Goal: Information Seeking & Learning: Learn about a topic

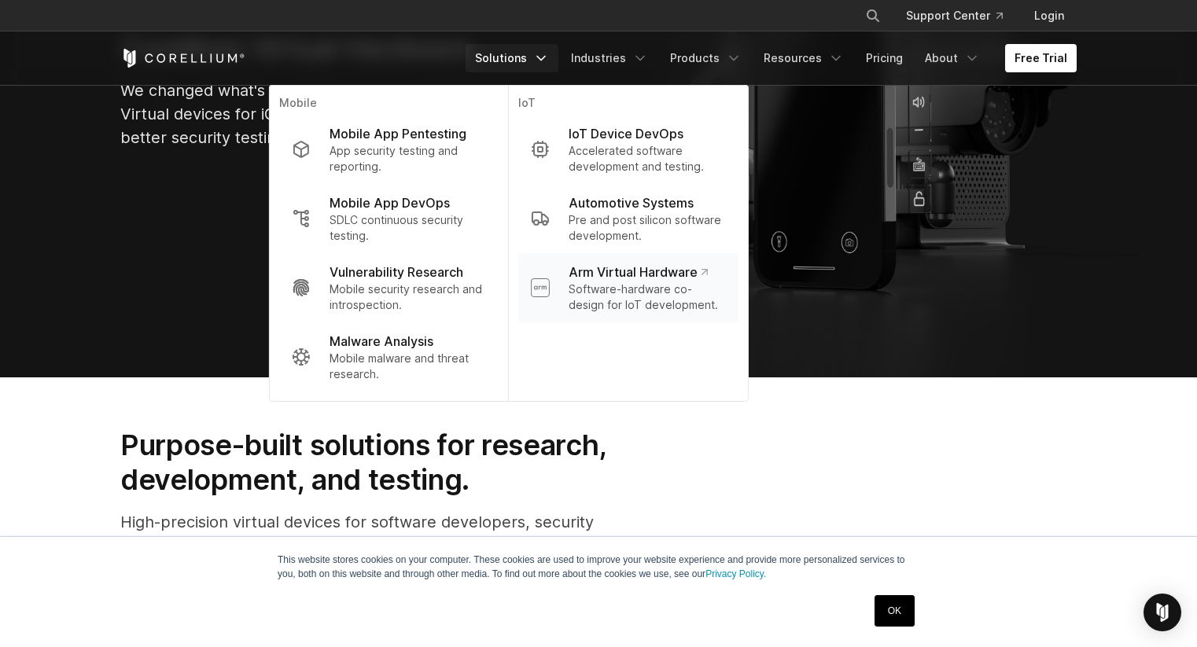
click at [649, 286] on p "Software-hardware co-design for IoT development." at bounding box center [647, 297] width 157 height 31
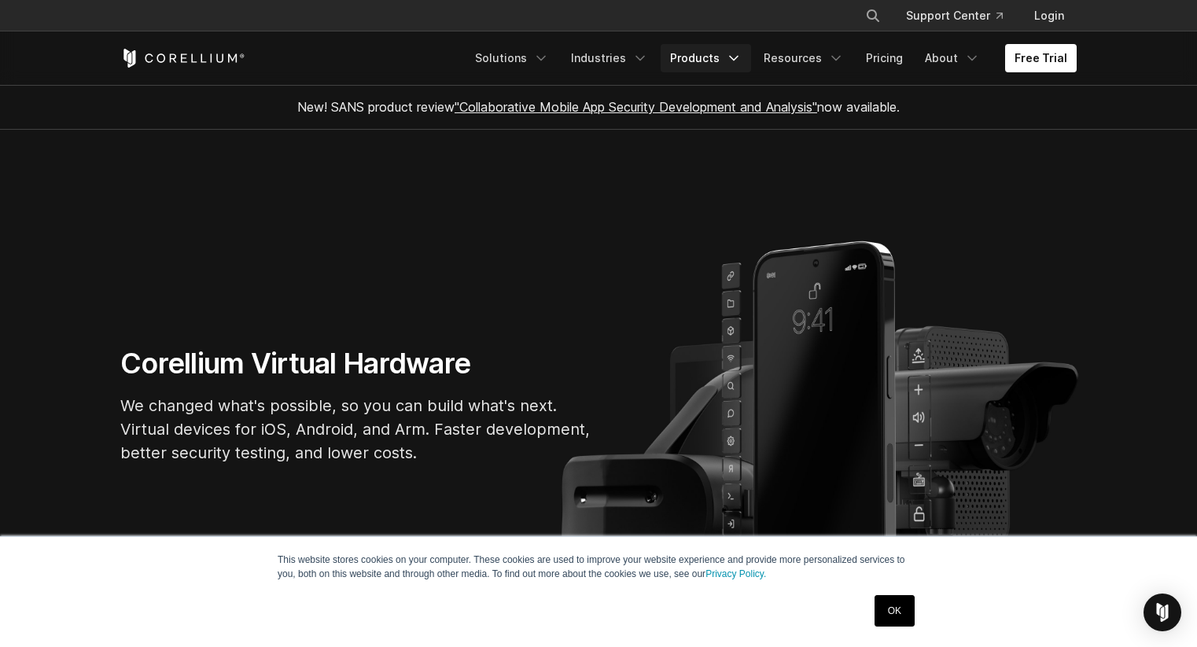
click at [729, 63] on link "Products" at bounding box center [706, 58] width 90 height 28
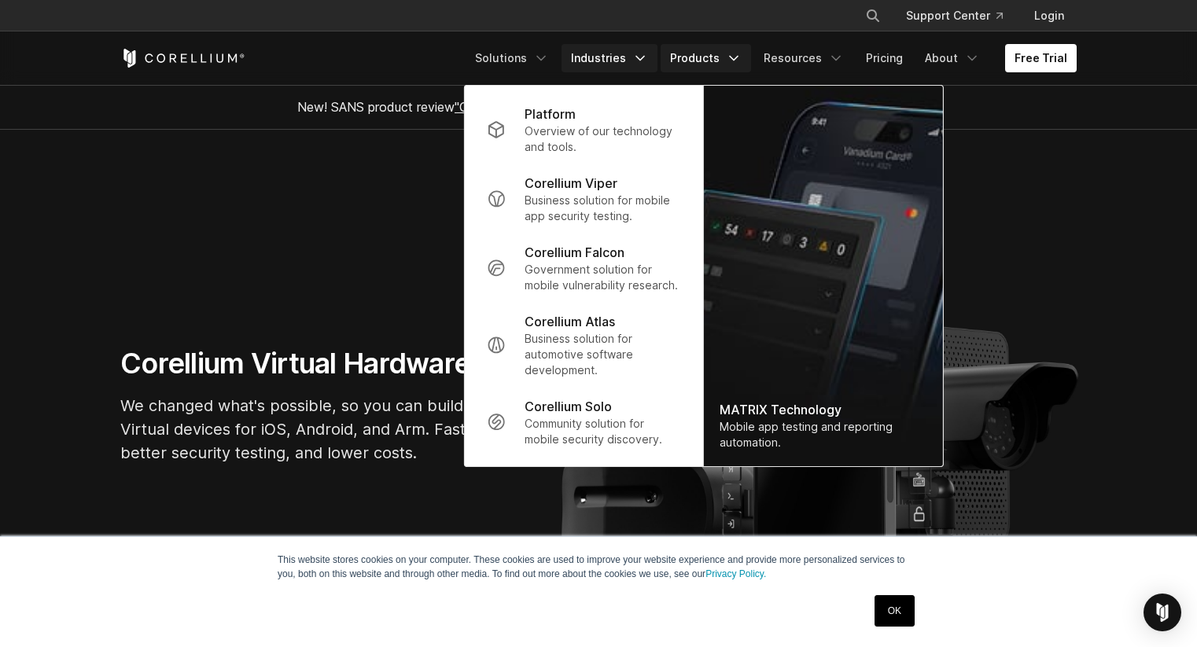
click at [636, 57] on link "Industries" at bounding box center [610, 58] width 96 height 28
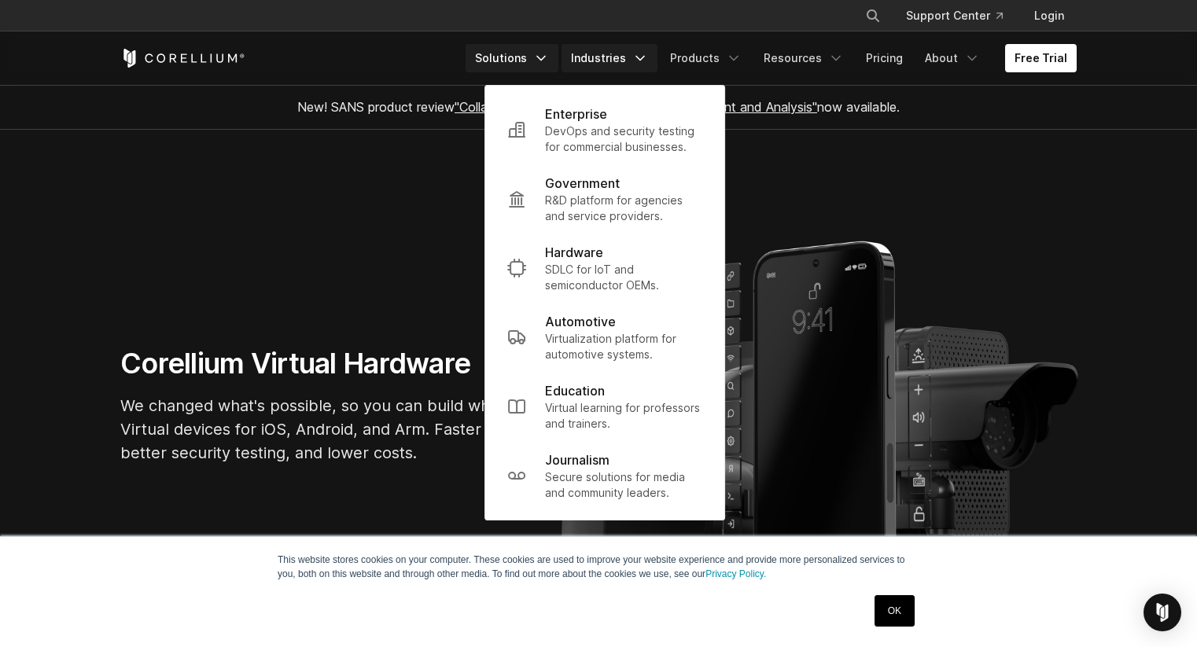
click at [544, 58] on link "Solutions" at bounding box center [512, 58] width 93 height 28
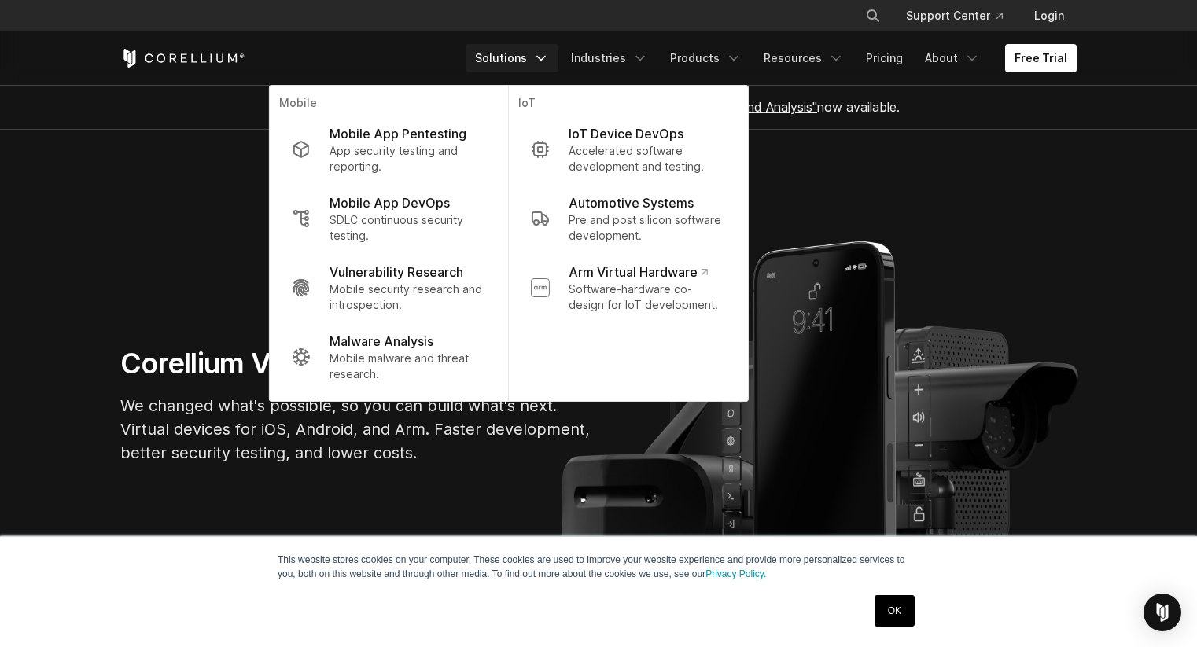
click at [879, 14] on icon "Search" at bounding box center [873, 15] width 13 height 13
click at [834, 15] on input "Search our site..." at bounding box center [791, 16] width 127 height 24
type input "****"
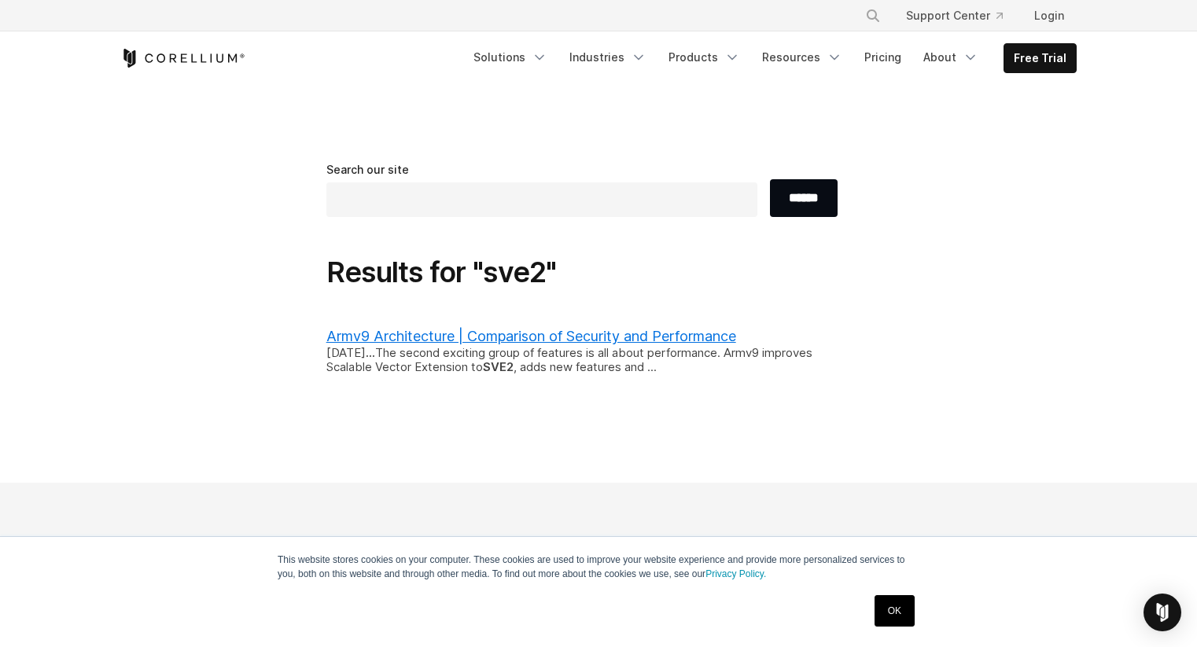
click at [461, 211] on input "text" at bounding box center [541, 199] width 431 height 35
type input "****"
click at [770, 179] on input "******" at bounding box center [804, 198] width 68 height 38
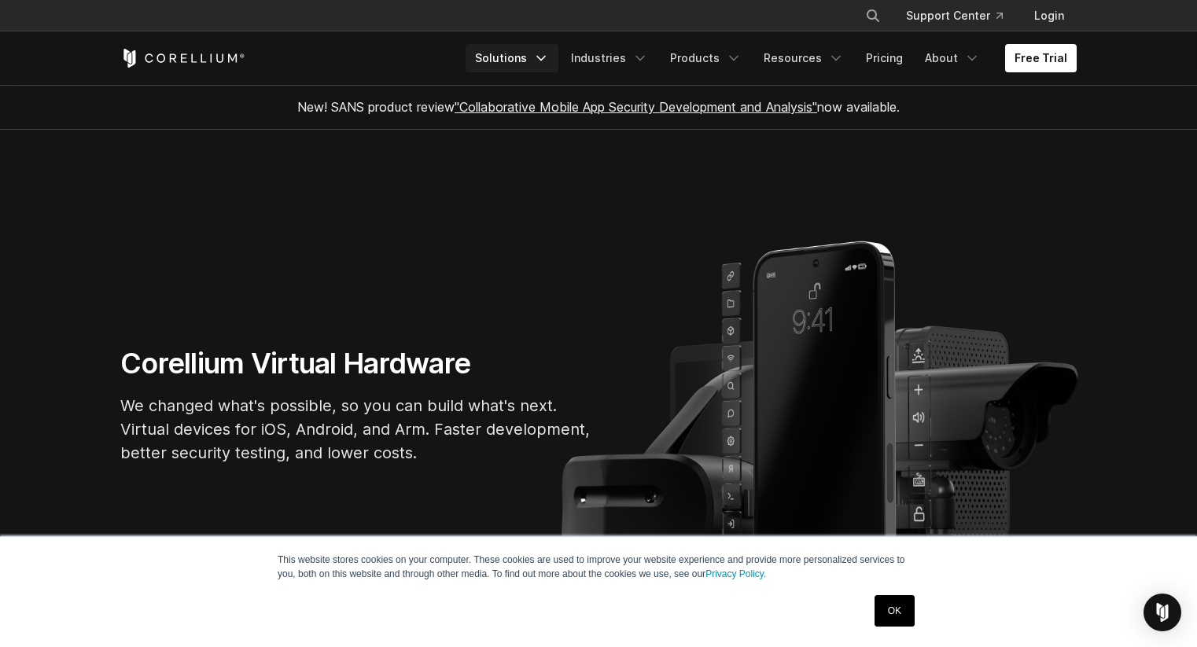
click at [519, 62] on link "Solutions" at bounding box center [512, 58] width 93 height 28
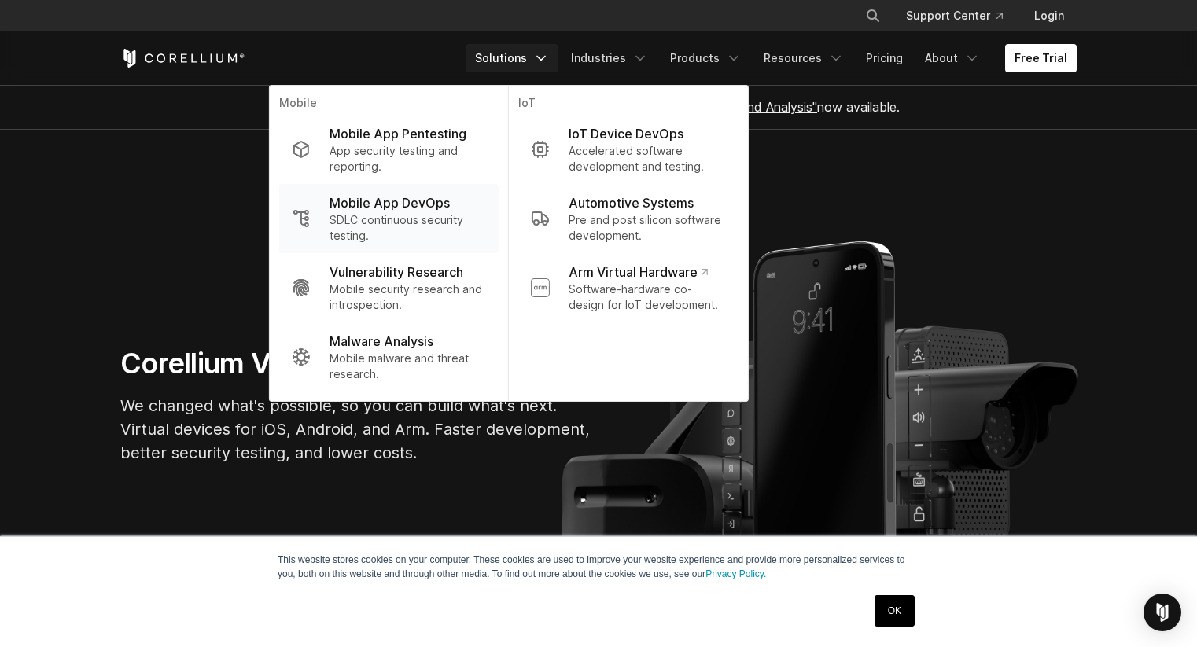
click at [400, 208] on p "Mobile App DevOps" at bounding box center [390, 202] width 120 height 19
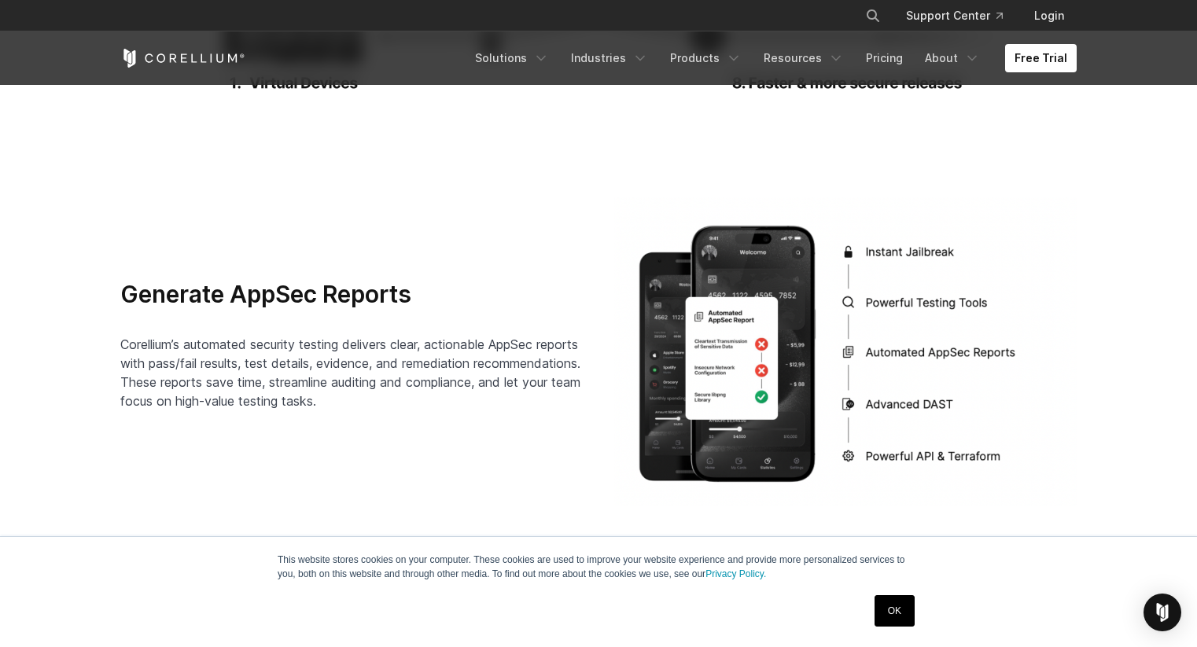
scroll to position [2459, 0]
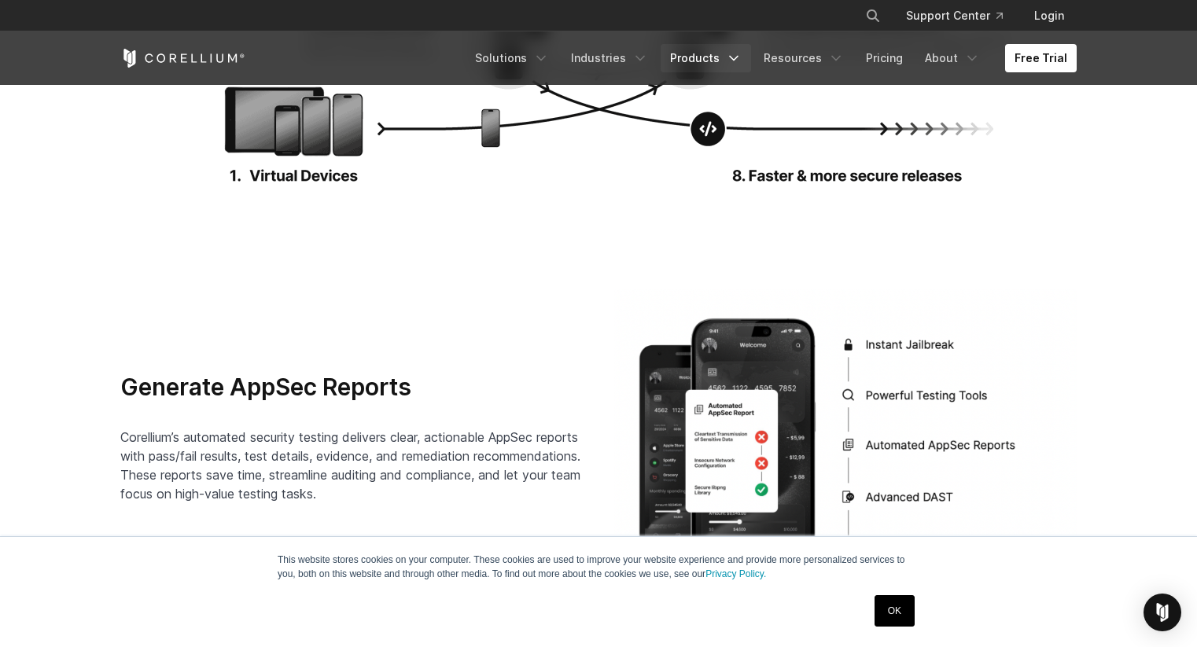
click at [720, 61] on link "Products" at bounding box center [706, 58] width 90 height 28
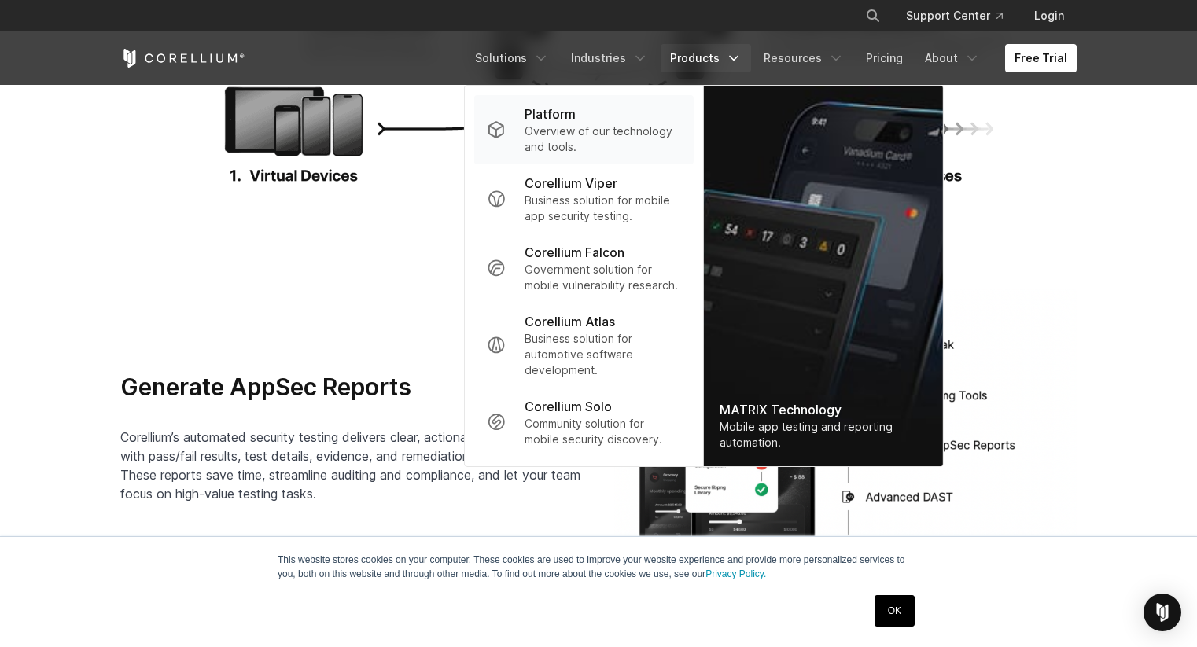
click at [595, 122] on div "Platform" at bounding box center [603, 114] width 157 height 19
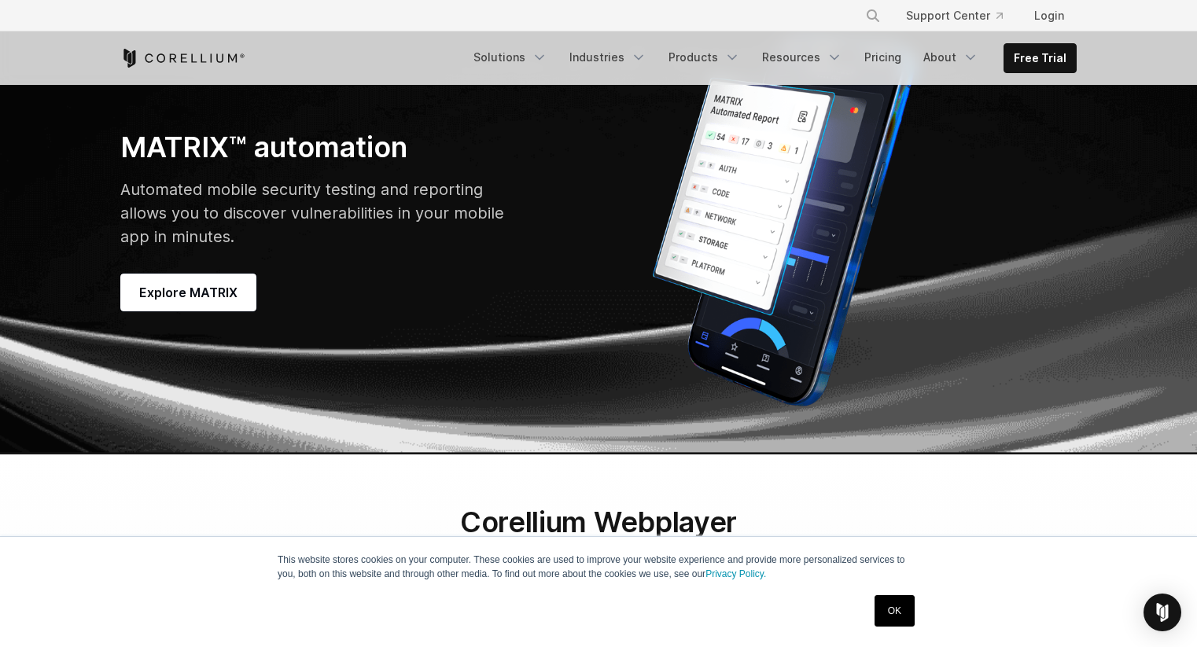
scroll to position [4510, 0]
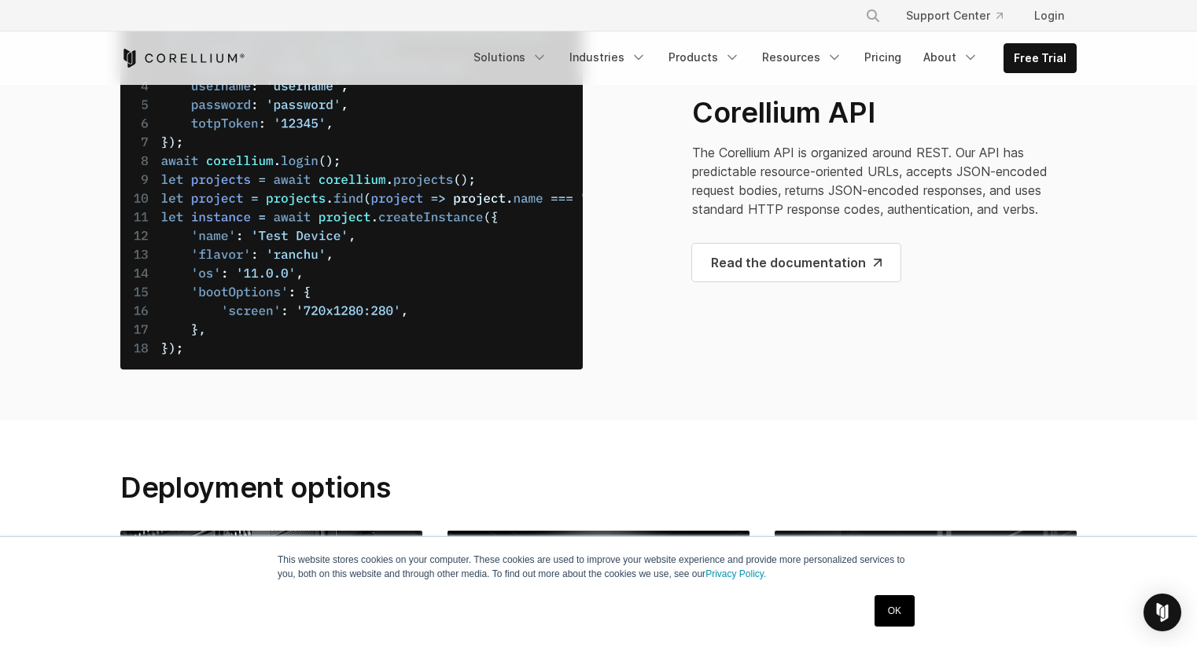
scroll to position [6163, 0]
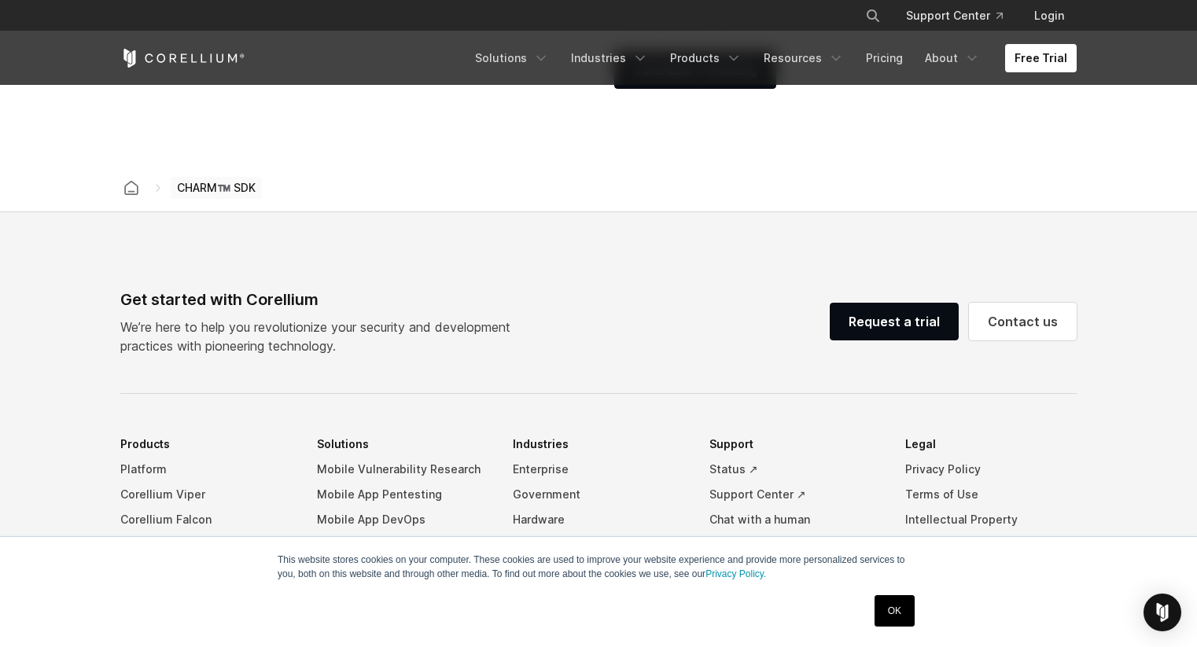
scroll to position [2571, 0]
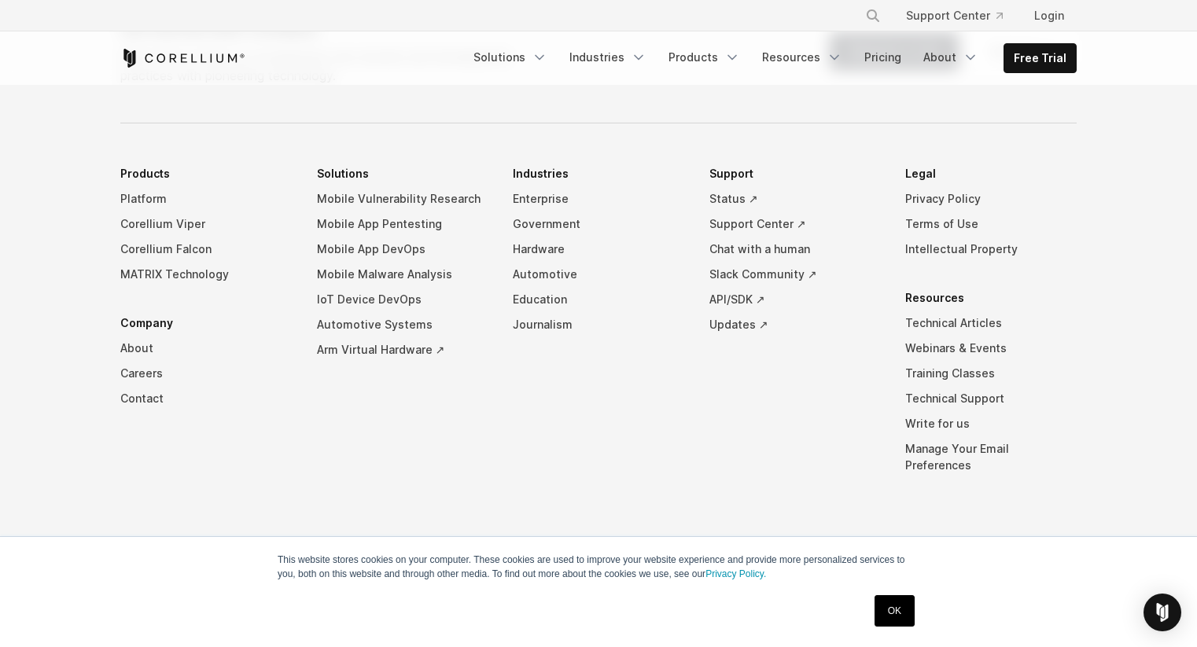
scroll to position [7381, 0]
click at [787, 54] on link "Resources" at bounding box center [802, 57] width 99 height 28
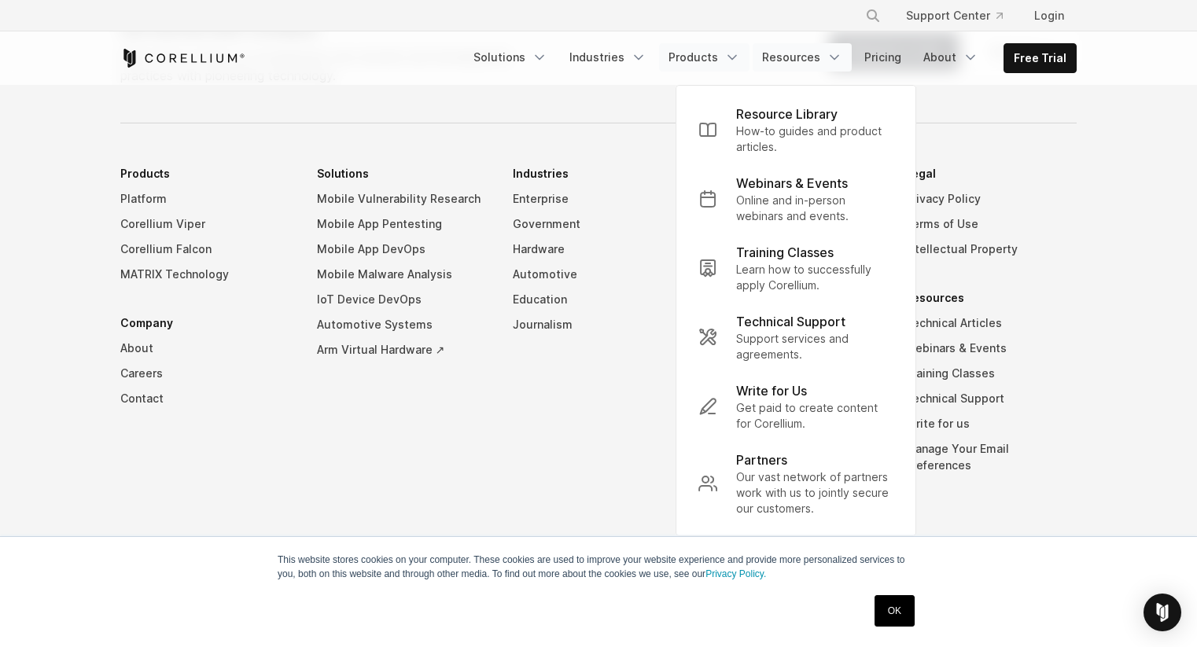
click at [715, 57] on link "Products" at bounding box center [704, 57] width 90 height 28
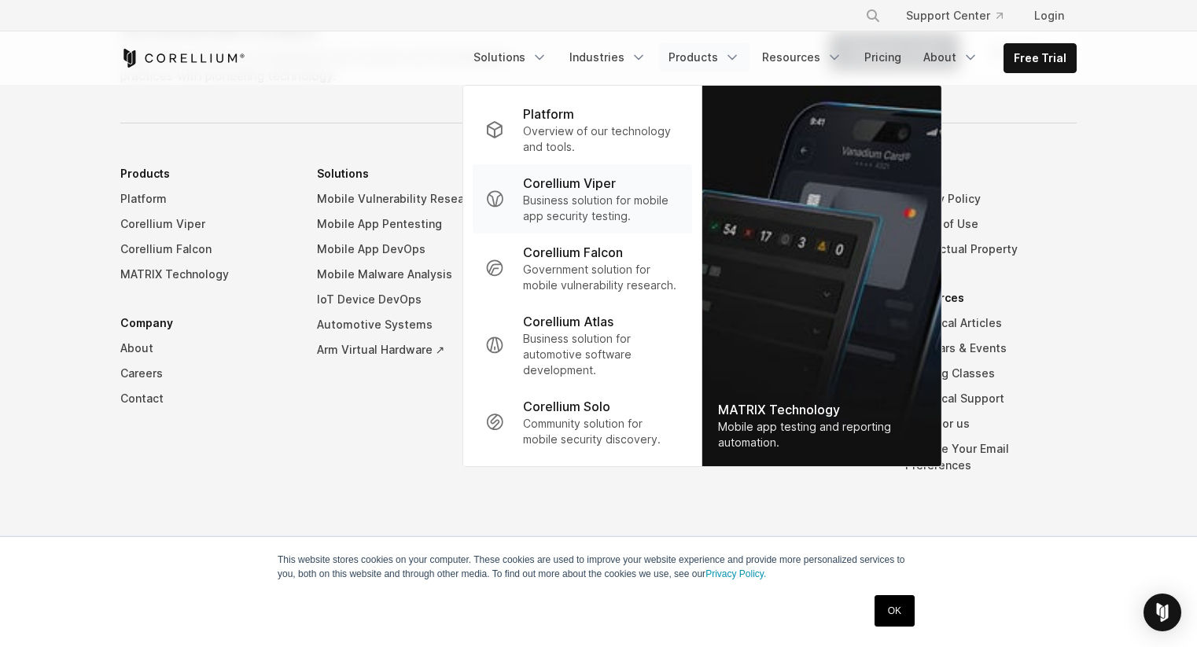
click at [569, 208] on p "Business solution for mobile app security testing." at bounding box center [601, 208] width 157 height 31
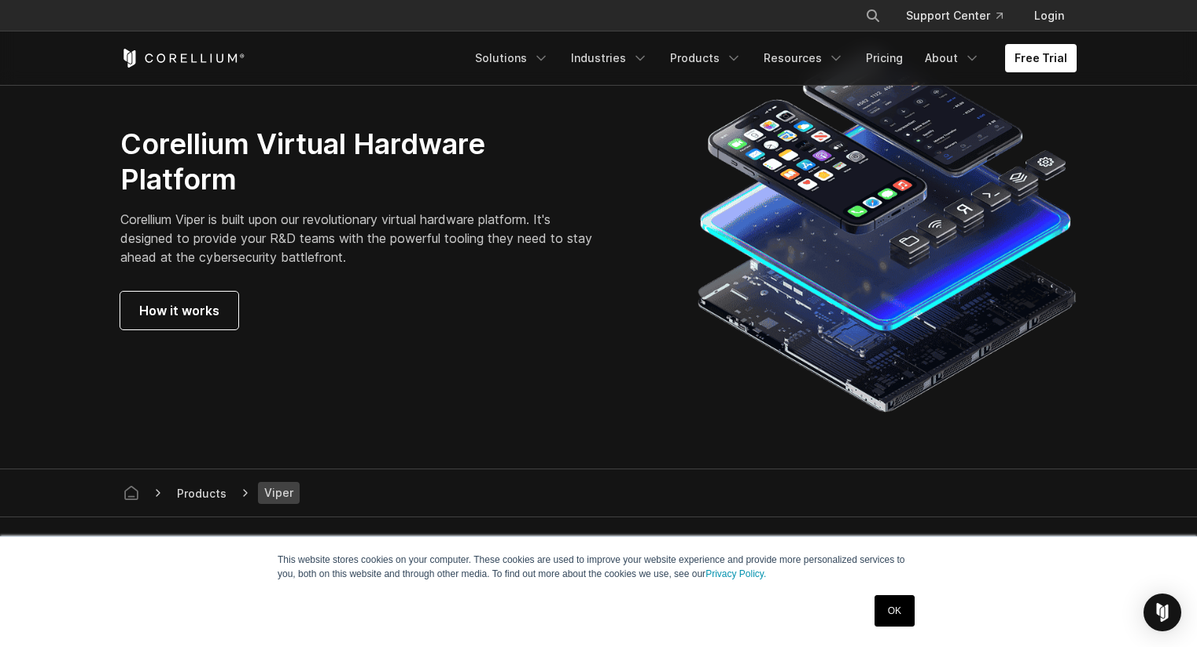
scroll to position [4162, 0]
